Goal: Use online tool/utility: Utilize a website feature to perform a specific function

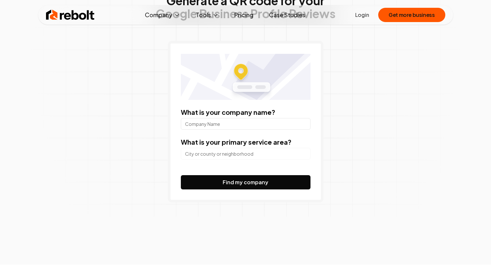
scroll to position [61, 0]
click at [236, 124] on input "What is your company name?" at bounding box center [246, 124] width 130 height 12
type input "Better U"
click at [205, 152] on input "search" at bounding box center [246, 153] width 130 height 12
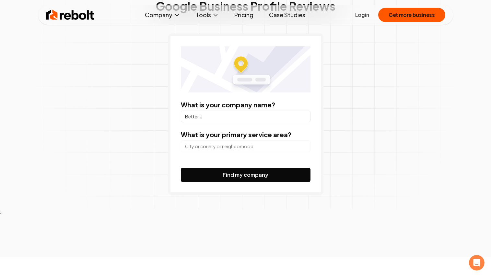
scroll to position [0, 0]
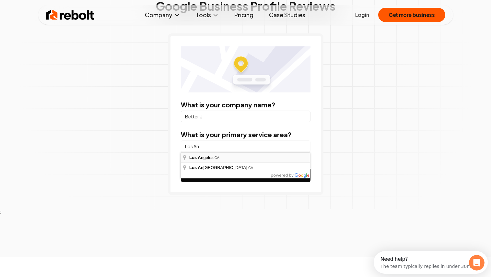
type input "[GEOGRAPHIC_DATA], [GEOGRAPHIC_DATA]"
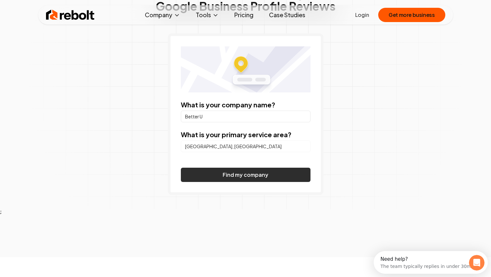
click at [234, 175] on button "Find my company" at bounding box center [246, 174] width 130 height 14
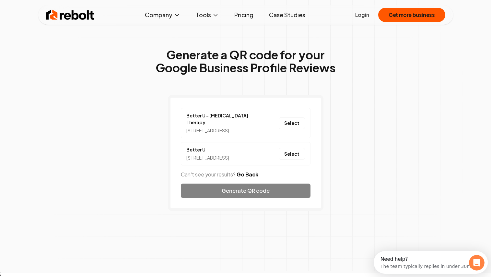
scroll to position [6, 0]
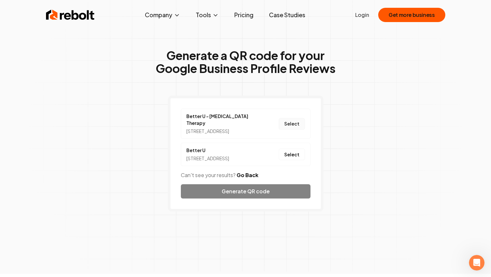
click at [291, 123] on button "Select" at bounding box center [292, 124] width 26 height 12
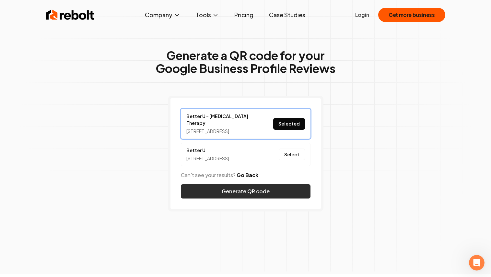
click at [257, 198] on button "Generate QR code" at bounding box center [246, 191] width 130 height 14
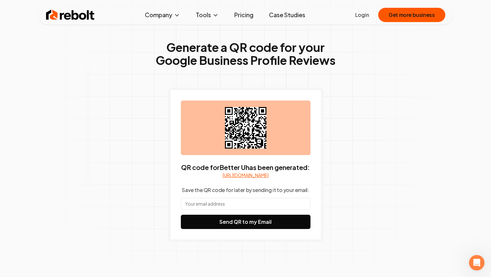
scroll to position [14, 0]
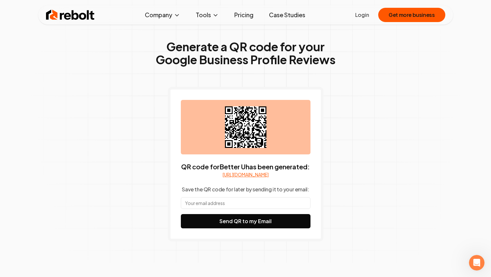
click at [248, 178] on link "[URL][DOMAIN_NAME]" at bounding box center [246, 174] width 46 height 6
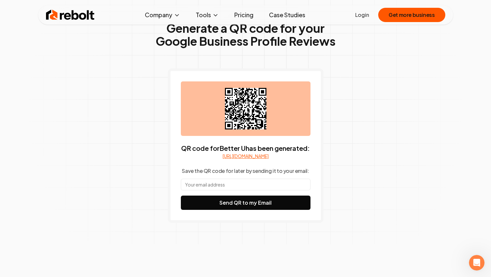
scroll to position [32, 0]
click at [254, 190] on input "text" at bounding box center [246, 185] width 130 height 12
type input "[EMAIL_ADDRESS][DOMAIN_NAME]"
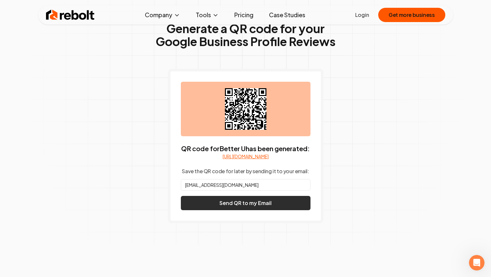
click at [255, 210] on button "Send QR to my Email" at bounding box center [246, 203] width 130 height 14
